Goal: Task Accomplishment & Management: Manage account settings

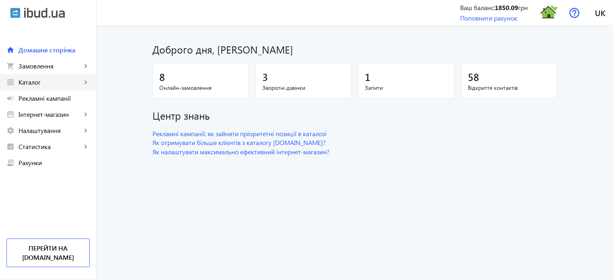
click at [48, 84] on span "Каталог" at bounding box center [50, 82] width 63 height 8
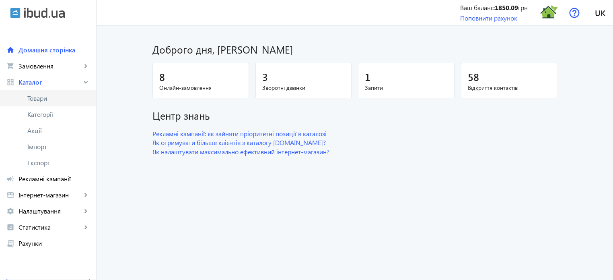
click at [46, 101] on span "Товари" at bounding box center [58, 98] width 62 height 8
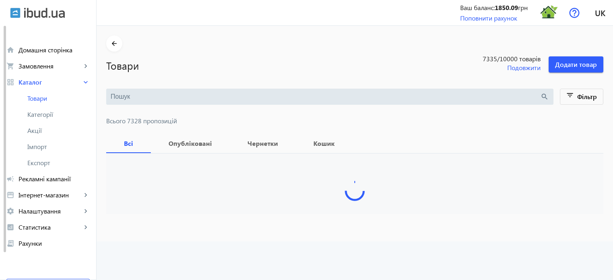
click at [120, 96] on input "search" at bounding box center [326, 96] width 430 height 9
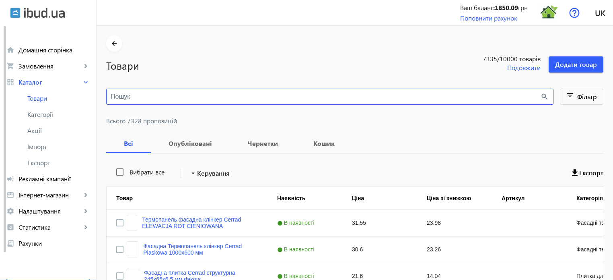
paste input "JW69101"
type input "JW69101"
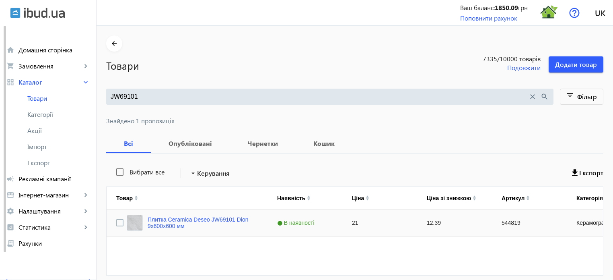
click at [192, 214] on div "Плитка Ceramica Deseo JW69101 Dion 9х600х600 мм" at bounding box center [192, 222] width 131 height 16
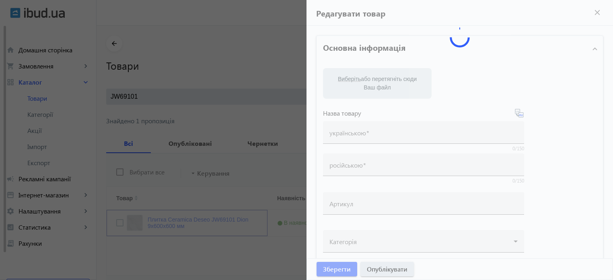
type input "Плитка Ceramica Deseo JW69101 Dion 9х600х600 мм"
type input "544819"
type input "21"
type input "5"
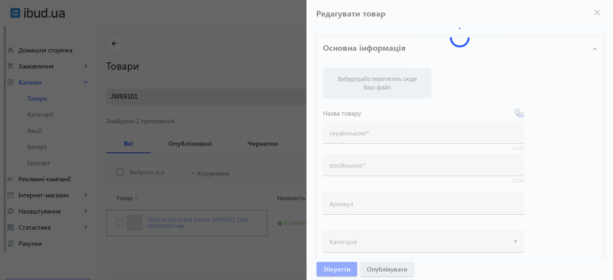
type input "Плитка Ceramica Deseo JW69101 Dion 9х600х600 мм"
type textarea "Плитка Ceramica Deseo JW69101 Dion 9х600х600 мм купити"
type textarea "Плитка Ceramica Deseo JW69101 Dion 9х600х600 мм купить"
type input "плитка ceramica deseo, ceramica deseo jw69101 [PERSON_NAME]"
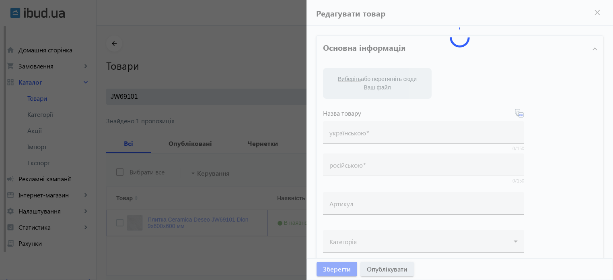
type input "плитка ceramica deseo, ceramica deseo jw69101 [PERSON_NAME]"
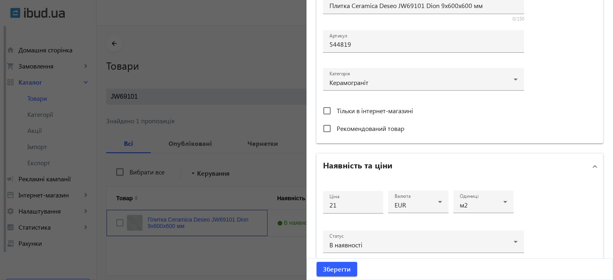
scroll to position [282, 0]
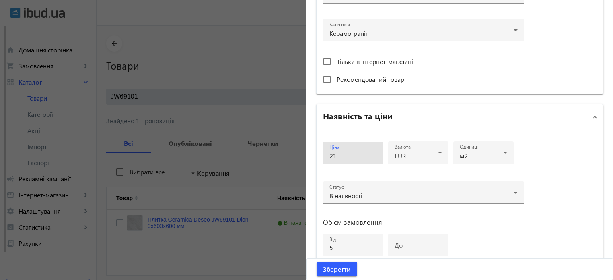
click at [338, 156] on input "21" at bounding box center [353, 155] width 47 height 8
type input "21"
click at [286, 118] on div at bounding box center [306, 140] width 613 height 280
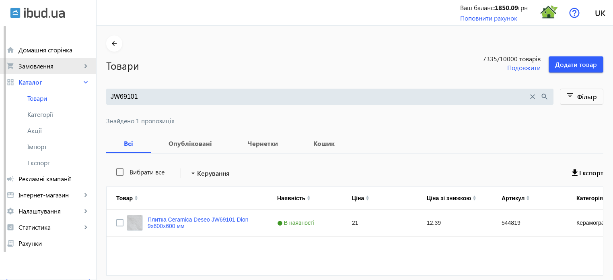
click at [44, 66] on span "Замовлення" at bounding box center [50, 66] width 63 height 8
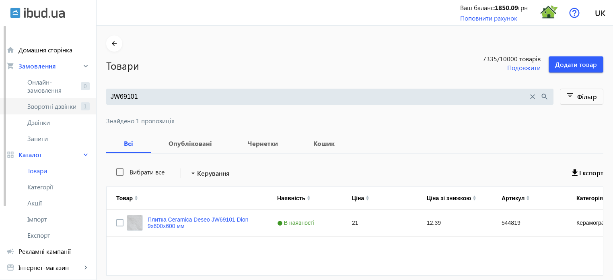
click at [54, 109] on span "Зворотні дзвінки" at bounding box center [52, 106] width 50 height 8
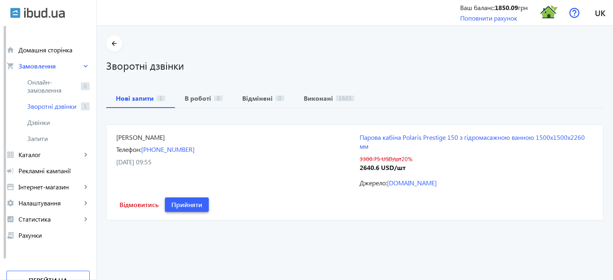
click at [184, 204] on span "Прийняти" at bounding box center [186, 204] width 31 height 9
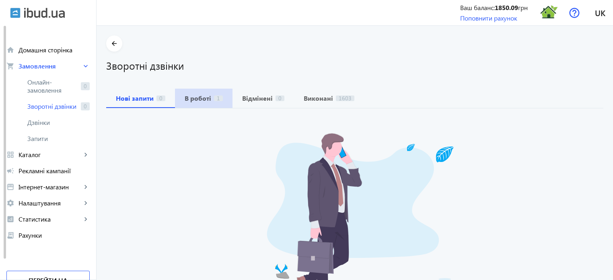
click at [203, 103] on span "В роботі 1" at bounding box center [204, 98] width 38 height 19
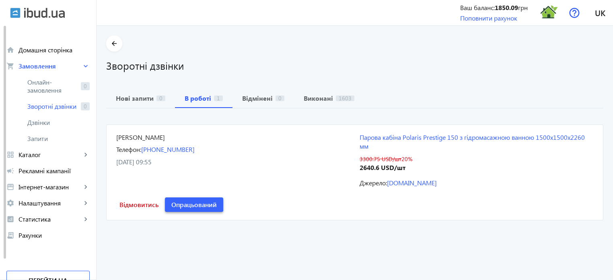
click at [189, 204] on span "Опрацьований" at bounding box center [193, 204] width 45 height 9
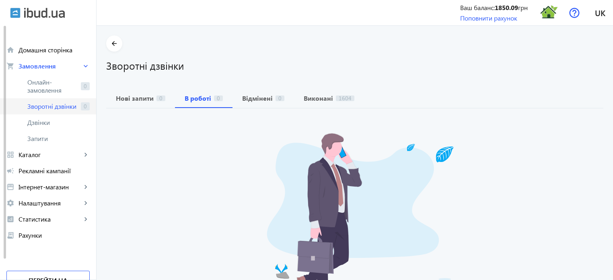
click at [67, 107] on span "Зворотні дзвінки" at bounding box center [52, 106] width 50 height 8
click at [50, 85] on span "Онлайн-замовлення" at bounding box center [52, 86] width 50 height 16
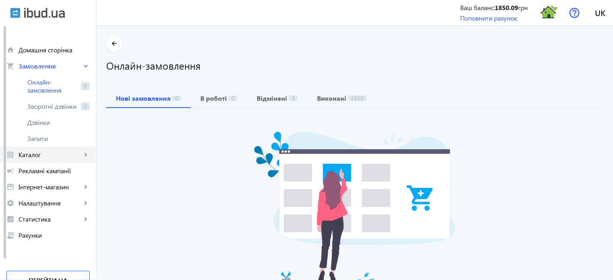
click at [45, 156] on span "Каталог" at bounding box center [50, 154] width 63 height 8
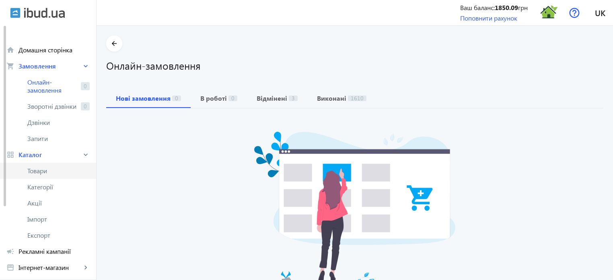
click at [43, 169] on span "Товари" at bounding box center [58, 171] width 62 height 8
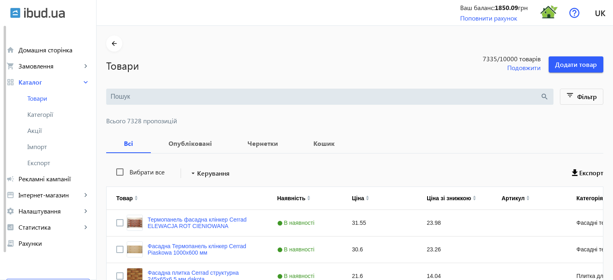
click at [130, 97] on input "search" at bounding box center [326, 96] width 430 height 9
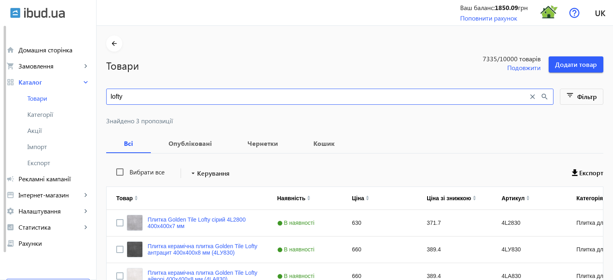
type input "lofty"
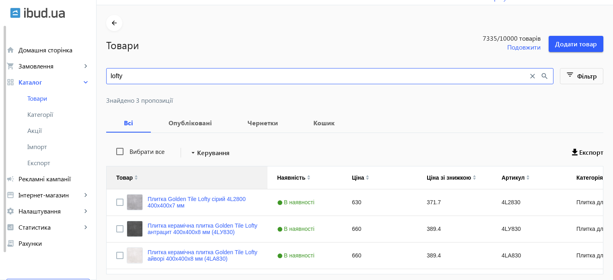
scroll to position [40, 0]
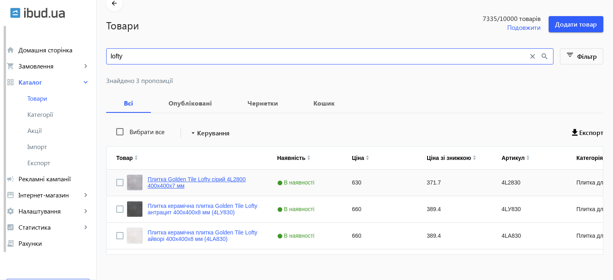
click at [194, 180] on link "Плитка Golden Tile Lofty сірий 4L2800 400х400х7 мм" at bounding box center [203, 182] width 110 height 13
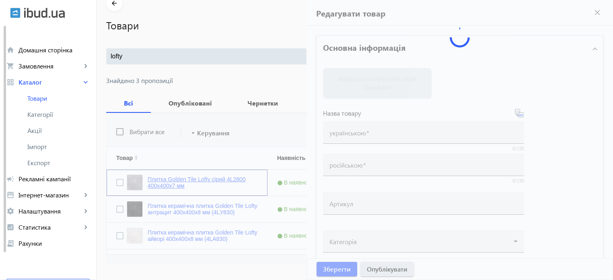
type input "Плитка Golden Tile Lofty сірий 4L2800 400х400х7 мм"
type input "Плитка Golden Tile Lofty серый 4L2800 400х400х7 мм"
type input "4L2830"
type input "630"
type input "5"
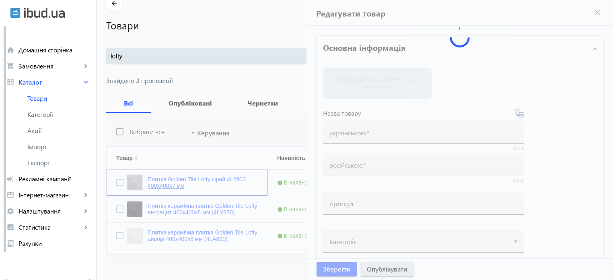
type input "1000"
type input "Плитка Golden Tile Lofty сірий 4L2800 400х400х7 мм"
type input "Плитка Golden Tile Lofty серый 4L2800 400х400х7 мм"
type textarea "Плитка Golden Tile Lofty сірий 4L2800 400х400х7 мм купити"
type textarea "Плитка Golden Tile Lofty серый 4L2800 400х400х7 мм купить"
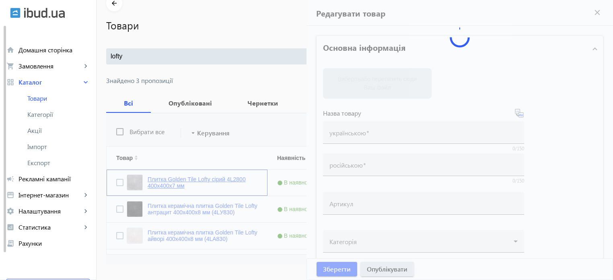
type input "плитка golden tile lofty, golden tile Lofty сірий 4L2800, плитка lofty сірий 4L…"
type input "плитка golden tile lofty, golden tile Lofty серый 4L2800, плитка lofty сірий 4L…"
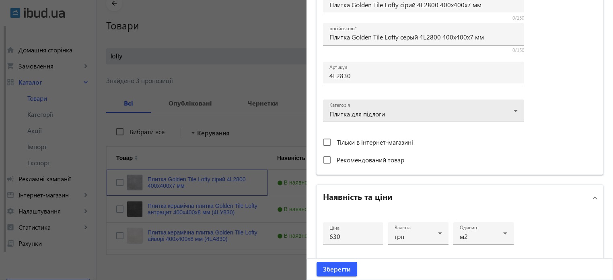
scroll to position [241, 0]
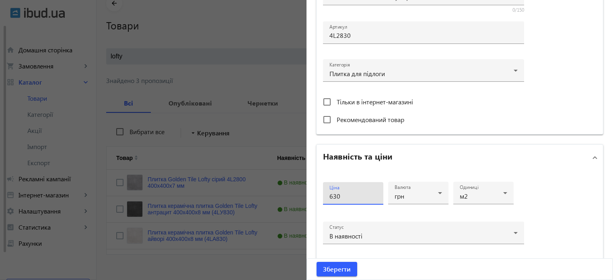
click at [344, 196] on input "630" at bounding box center [353, 196] width 47 height 8
type input "660"
click at [338, 267] on span "Зберегти" at bounding box center [337, 268] width 28 height 9
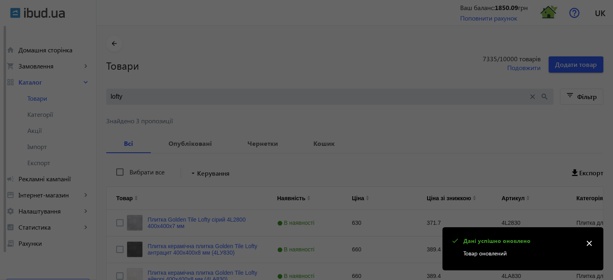
scroll to position [0, 0]
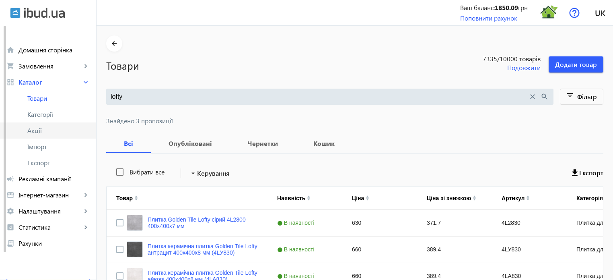
click at [33, 131] on span "Акції" at bounding box center [58, 130] width 62 height 8
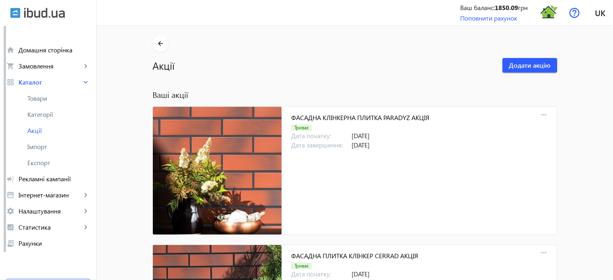
scroll to position [1298, 0]
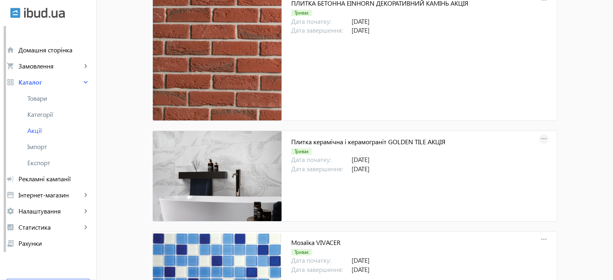
click at [539, 136] on mat-icon "more_horiz" at bounding box center [543, 138] width 11 height 11
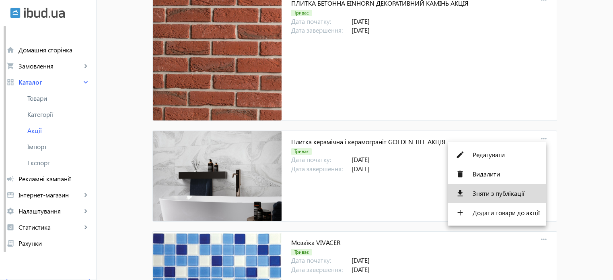
click at [508, 192] on span "Зняти з публікації" at bounding box center [506, 193] width 67 height 6
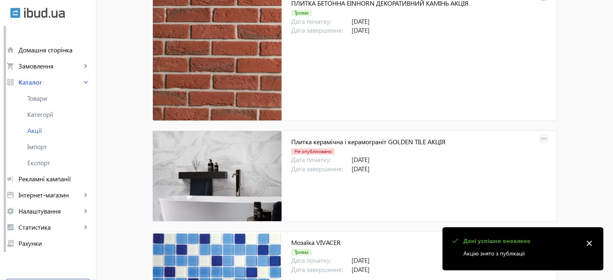
click at [541, 136] on mat-icon "more_horiz" at bounding box center [543, 138] width 11 height 11
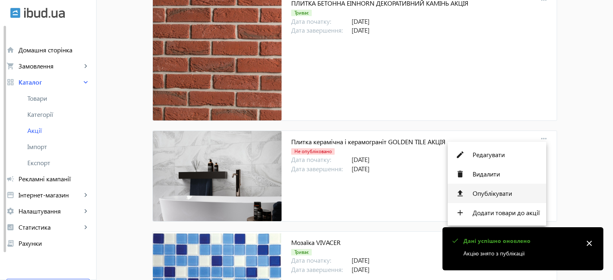
click at [501, 194] on span "Опублікувати" at bounding box center [506, 193] width 67 height 6
